Goal: Navigation & Orientation: Find specific page/section

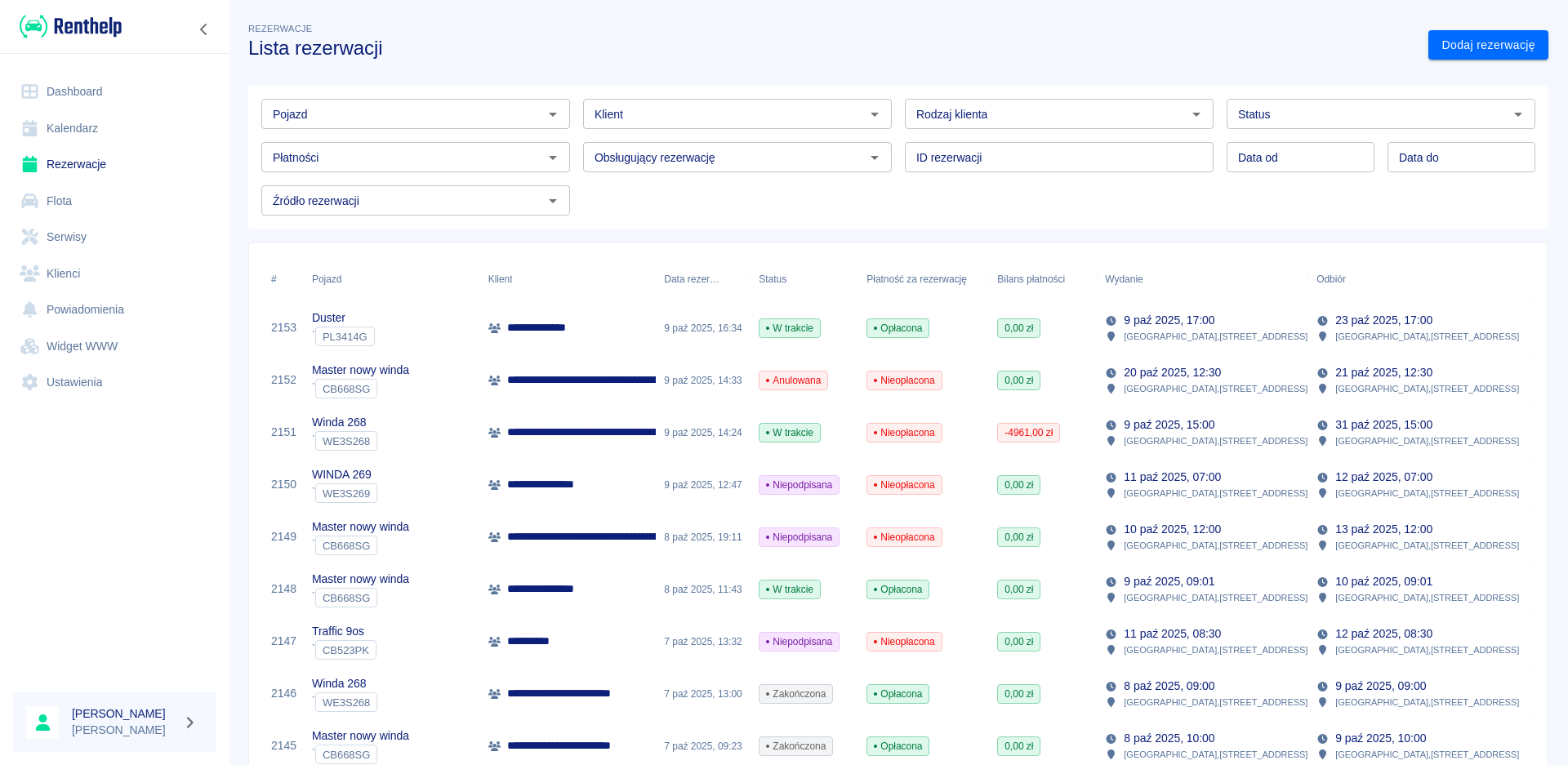
click at [71, 88] on link "Dashboard" at bounding box center [115, 92] width 204 height 37
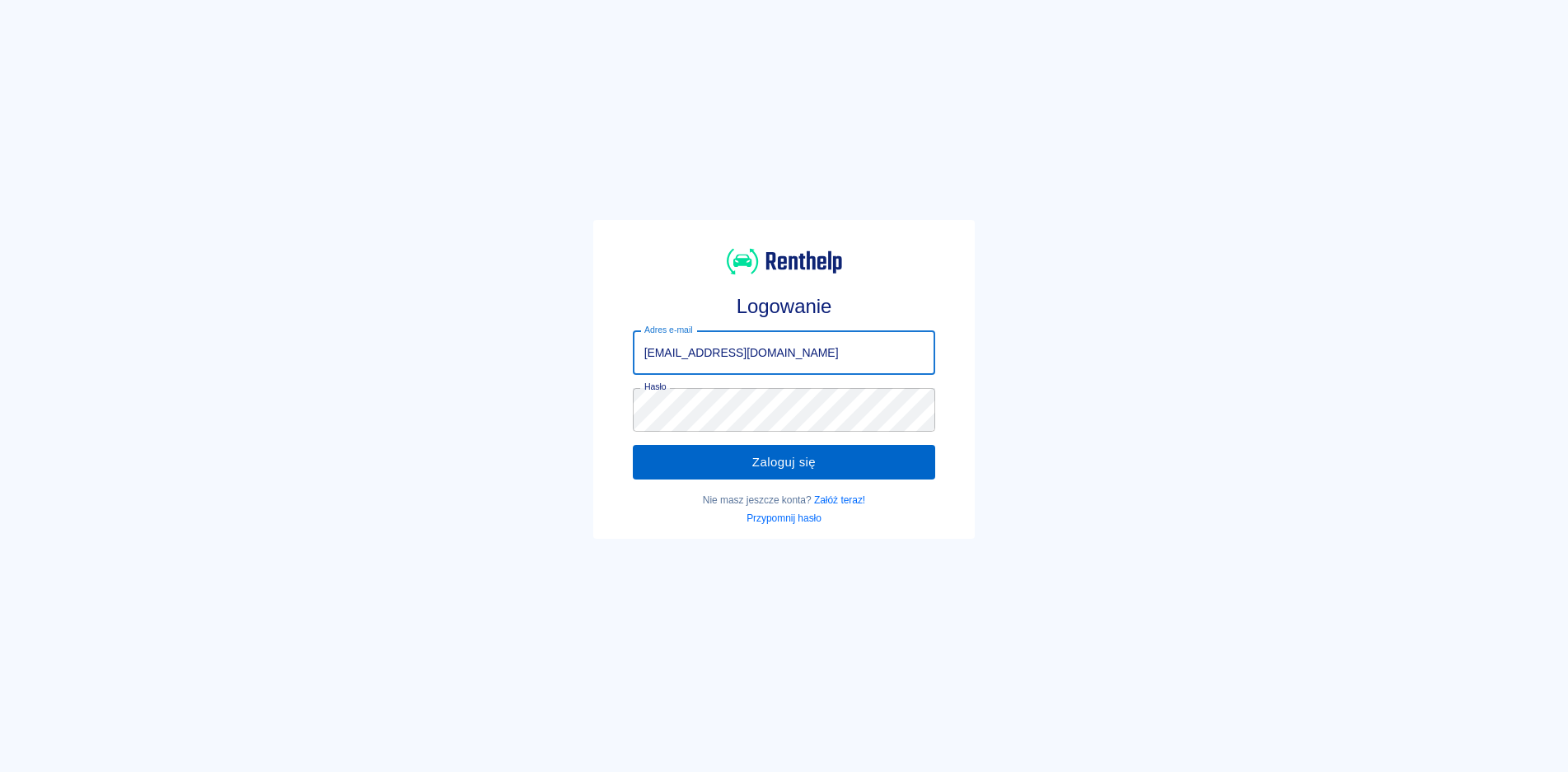
click at [774, 461] on button "Zaloguj się" at bounding box center [785, 462] width 304 height 34
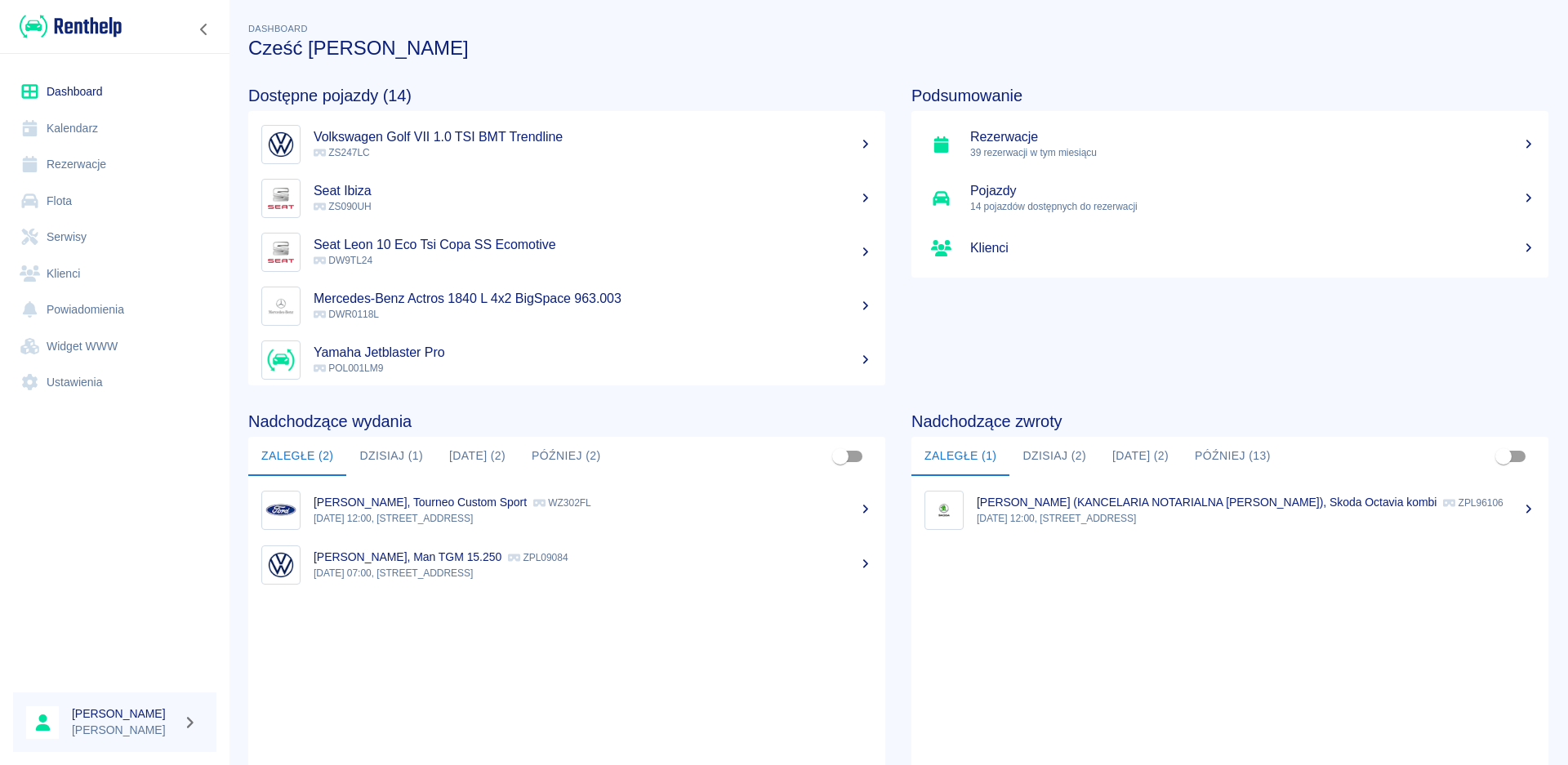
click at [397, 457] on button "Dzisiaj (1)" at bounding box center [391, 456] width 90 height 39
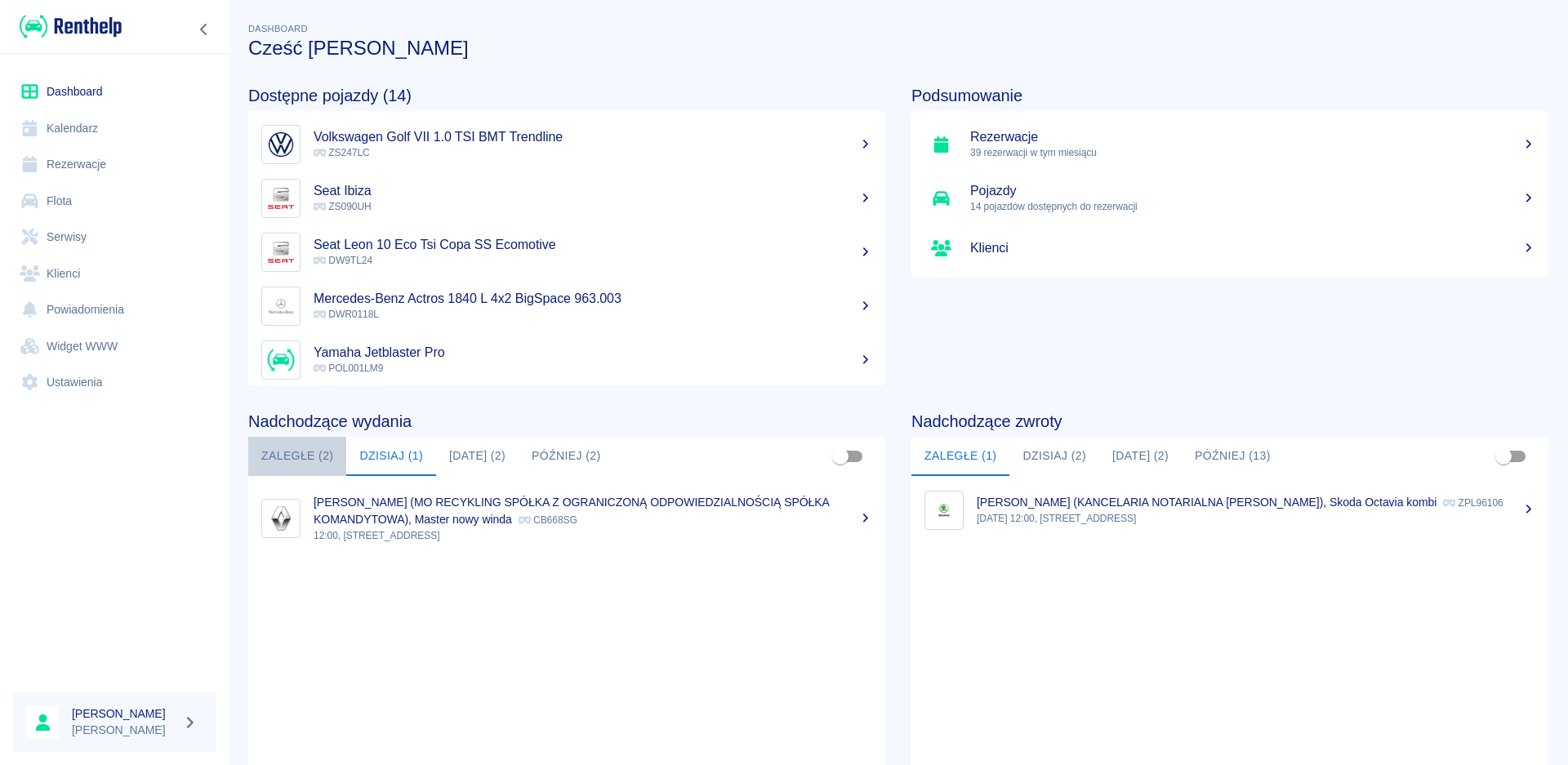
click at [304, 464] on button "Zaległe (2)" at bounding box center [297, 456] width 98 height 39
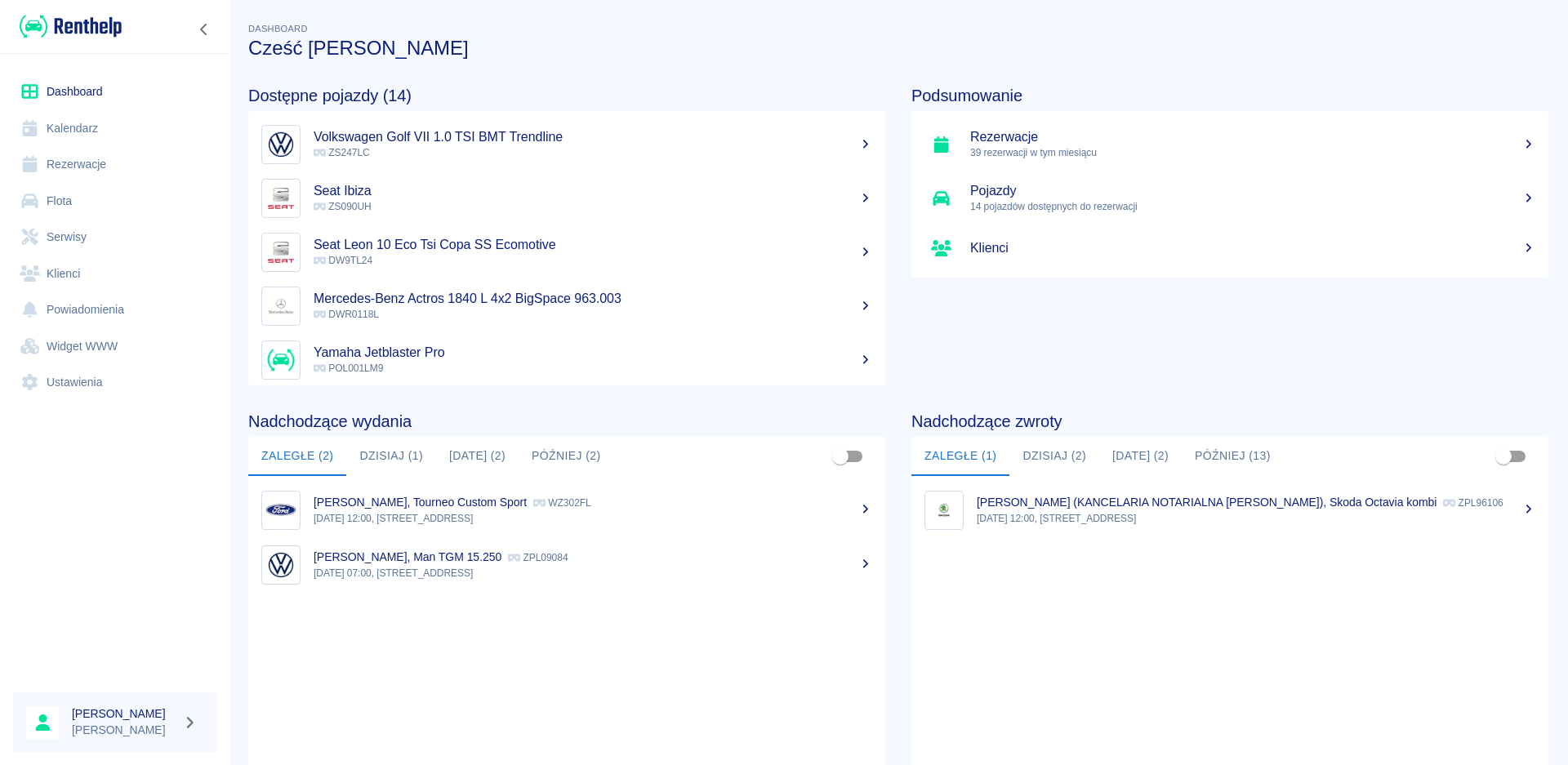
click at [364, 457] on button "Dzisiaj (1)" at bounding box center [391, 456] width 90 height 39
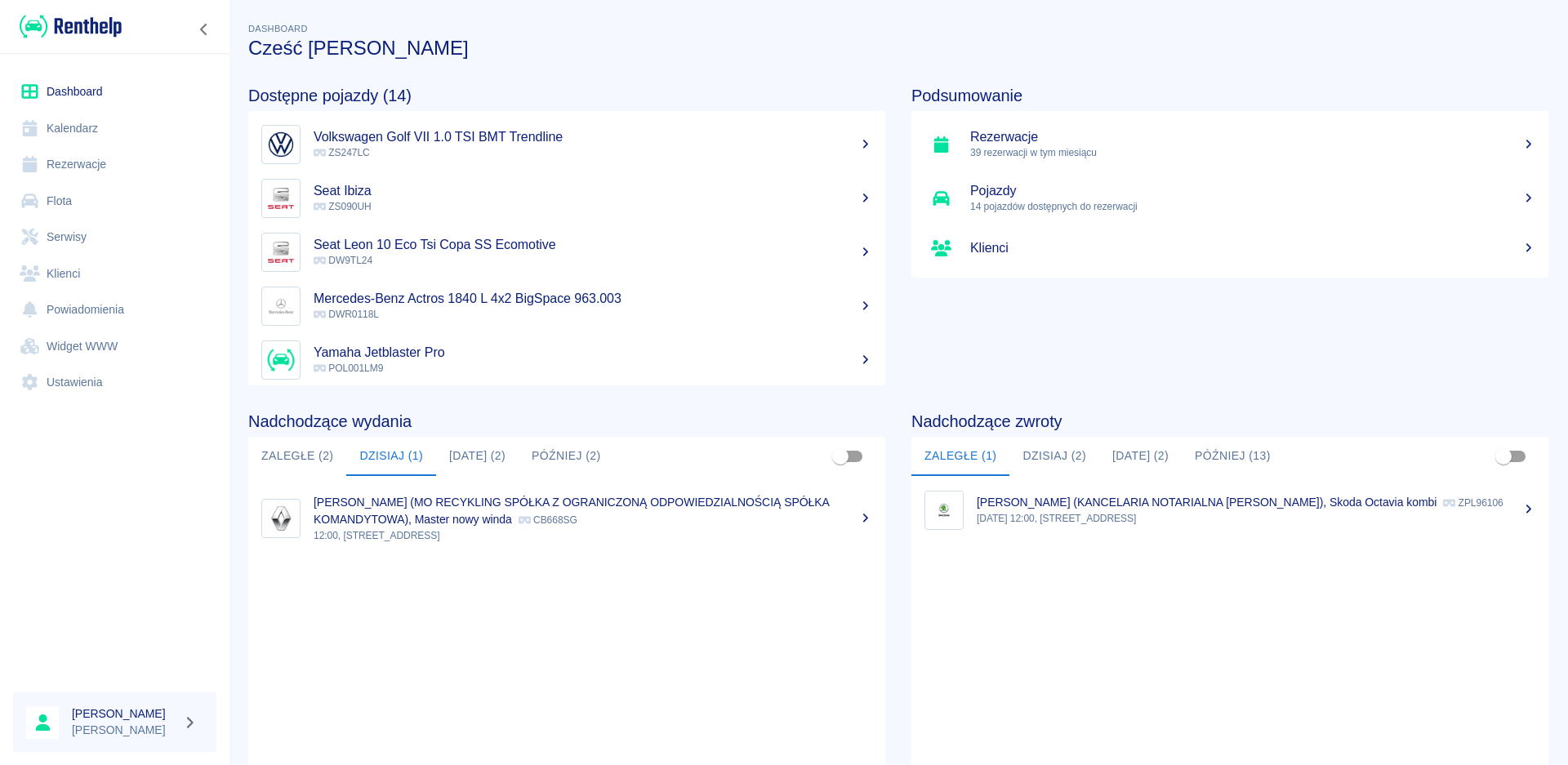
click at [403, 501] on p "[PERSON_NAME] (MO RECYKLING SPÓŁKA Z OGRANICZONĄ ODPOWIEDZIALNOŚCIĄ SPÓŁKA KOMA…" at bounding box center [572, 510] width 516 height 30
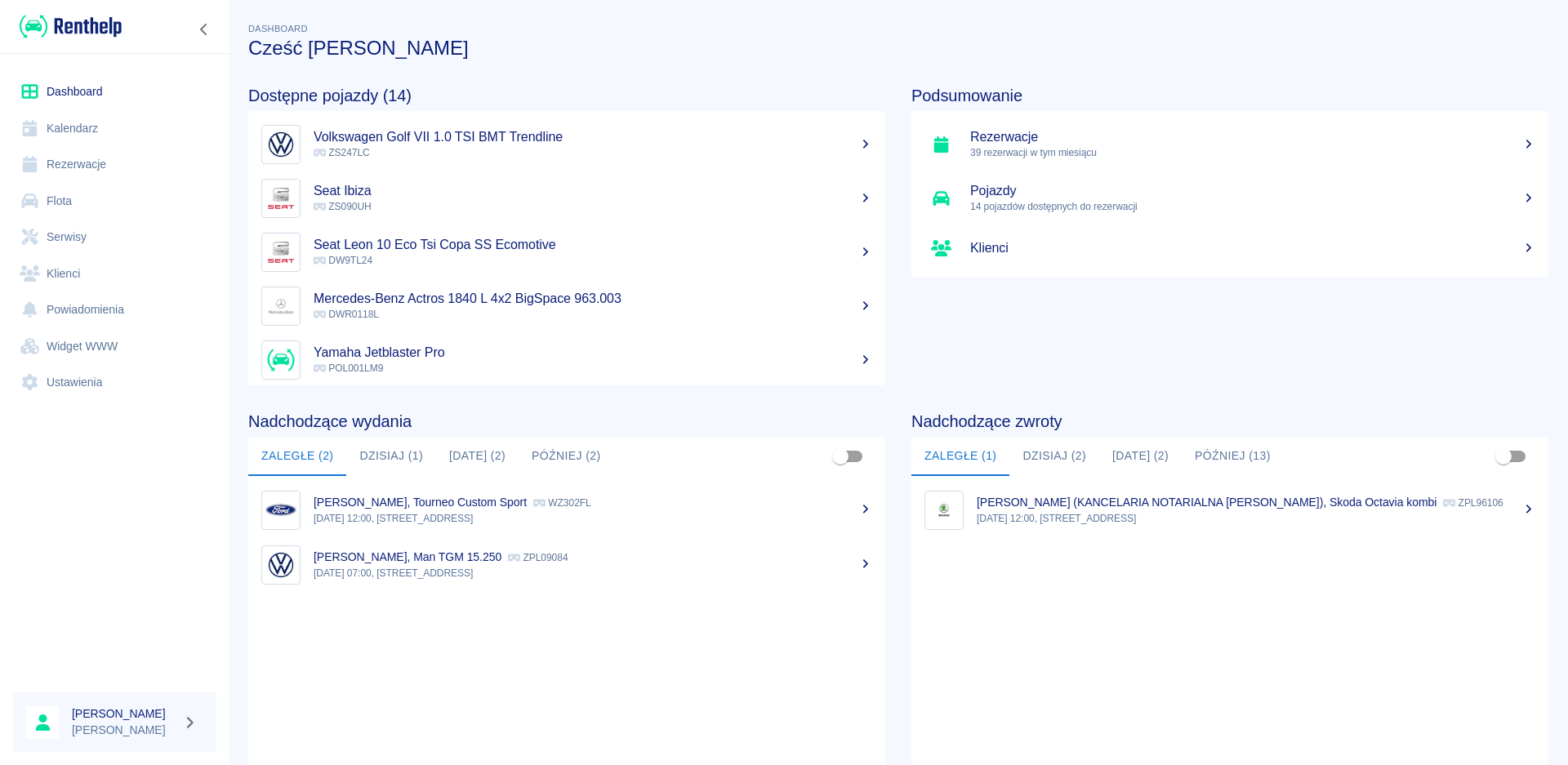
click at [469, 460] on button "[DATE] (2)" at bounding box center [477, 456] width 83 height 39
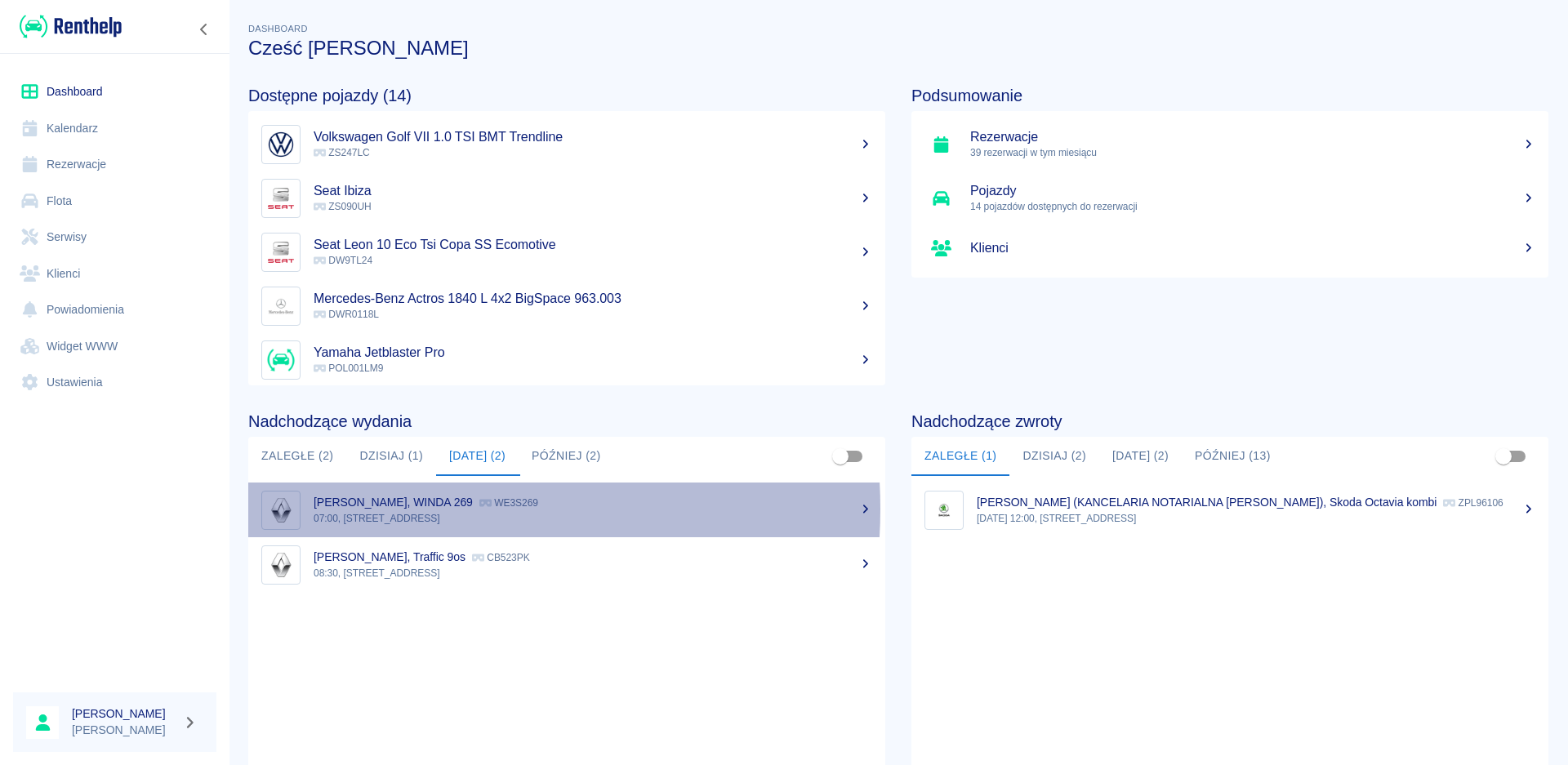
click at [396, 509] on div "[PERSON_NAME], WINDA 269 WE3S269" at bounding box center [593, 503] width 559 height 17
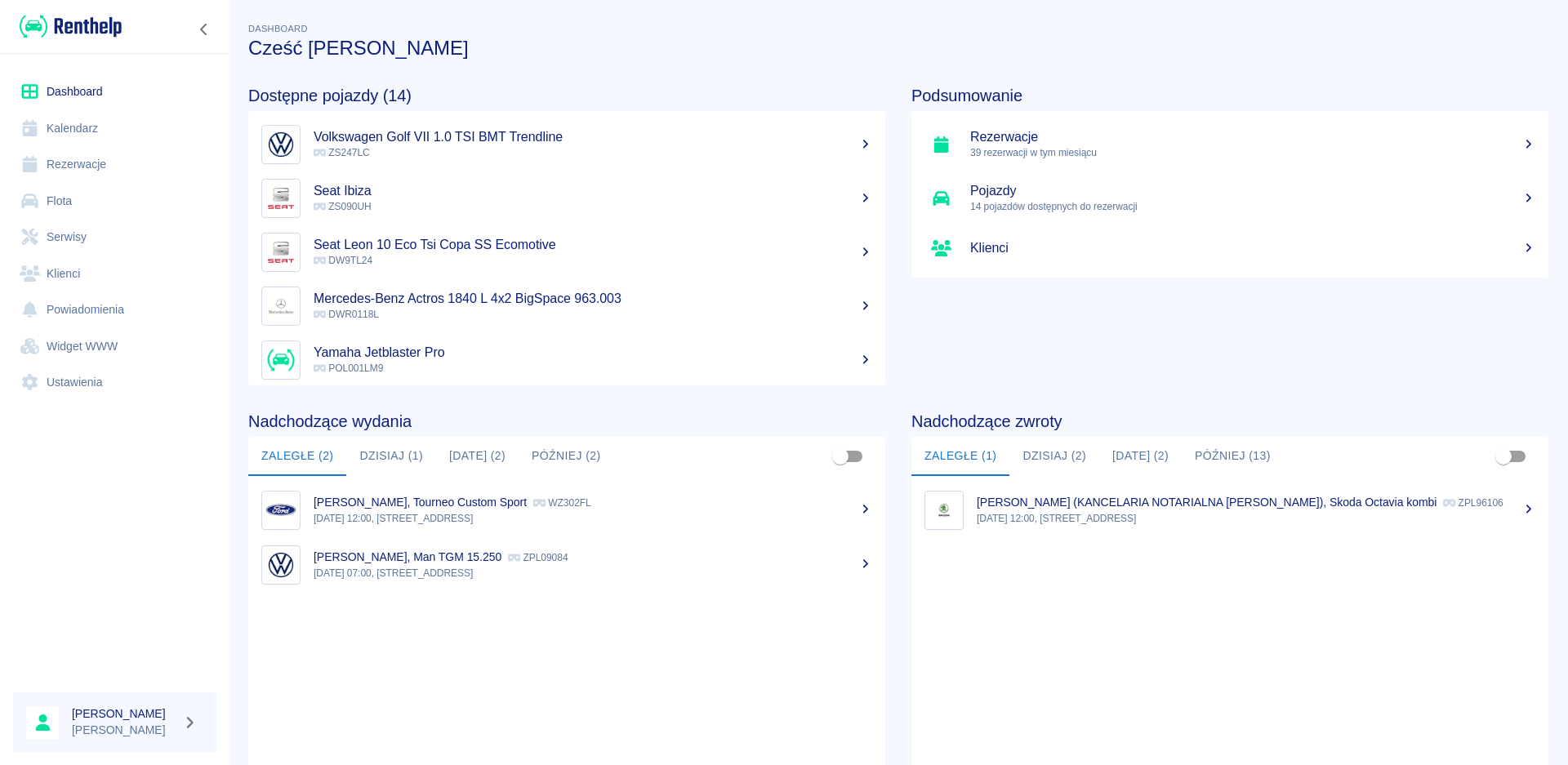
click at [1046, 463] on button "Dzisiaj (2)" at bounding box center [1054, 456] width 90 height 39
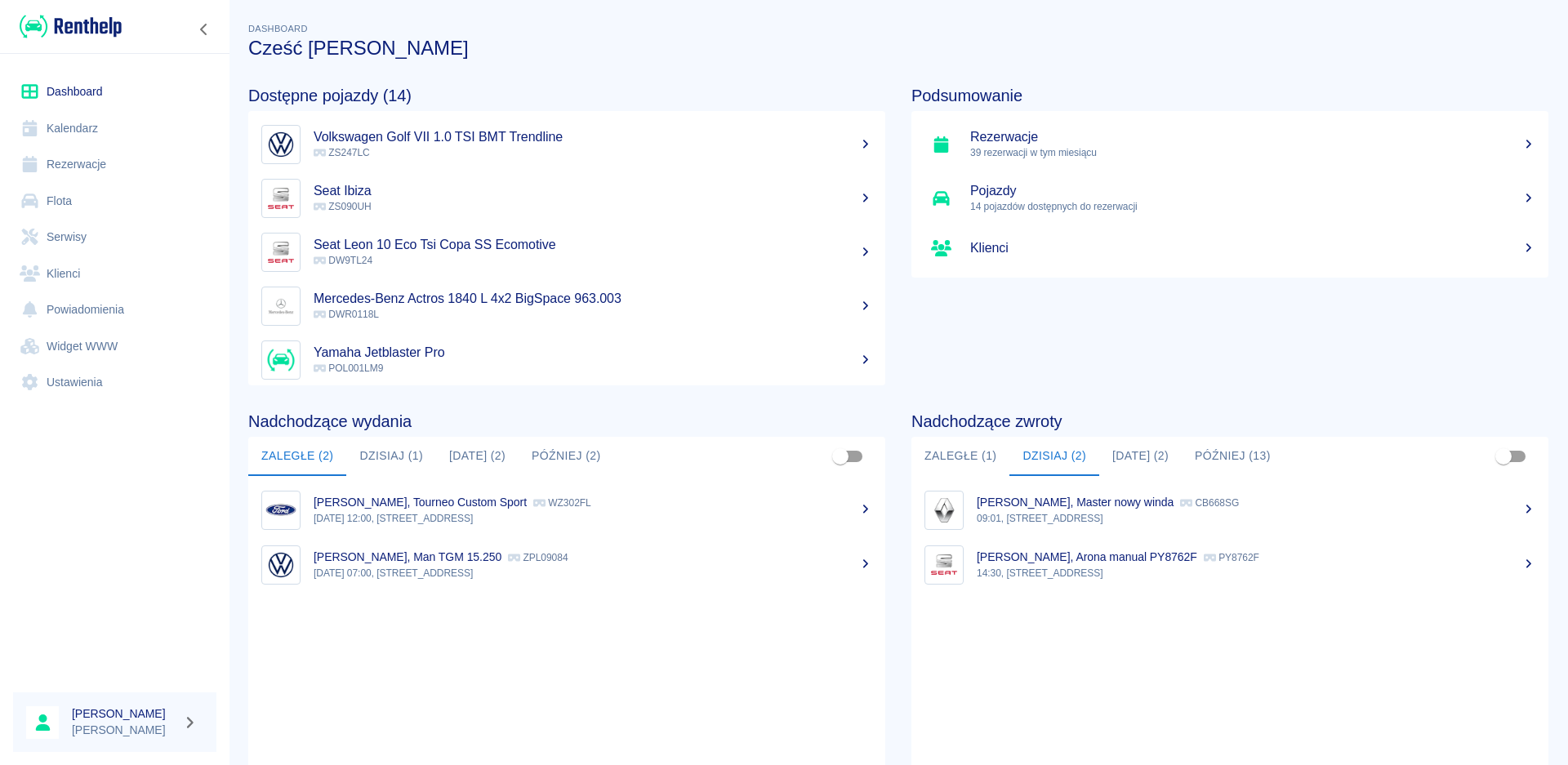
click at [1134, 454] on button "[DATE] (2)" at bounding box center [1140, 456] width 83 height 39
